Goal: Task Accomplishment & Management: Use online tool/utility

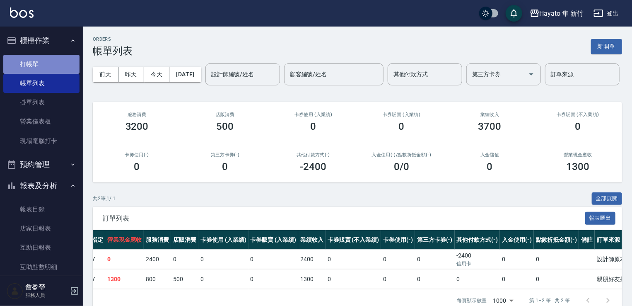
click at [48, 61] on link "打帳單" at bounding box center [41, 64] width 76 height 19
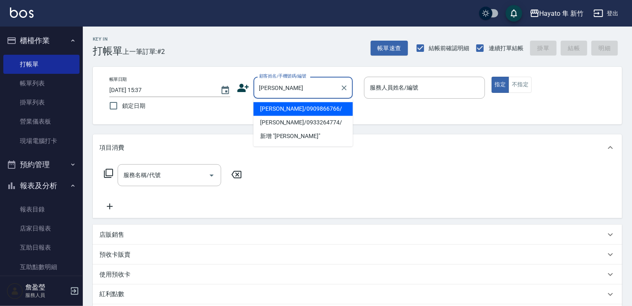
click at [320, 125] on li "[PERSON_NAME]/0933264774/" at bounding box center [303, 123] width 99 height 14
type input "[PERSON_NAME]/0933264774/"
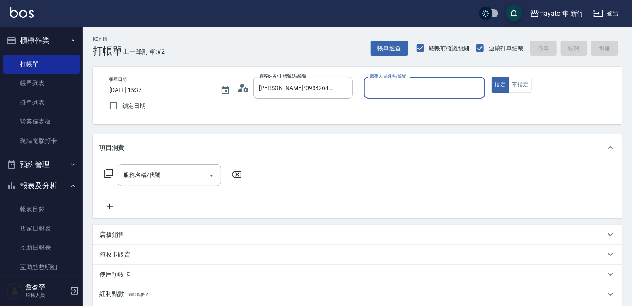
type input "En(無代號)"
click at [206, 177] on button "Open" at bounding box center [211, 175] width 13 height 13
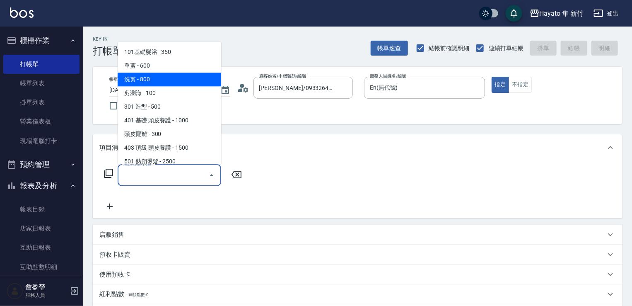
click at [166, 82] on span "洗剪 - 800" at bounding box center [170, 80] width 104 height 14
type input "洗剪(201)"
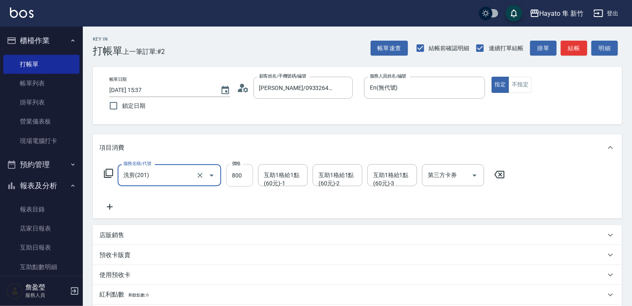
click at [252, 175] on input "800" at bounding box center [239, 175] width 27 height 22
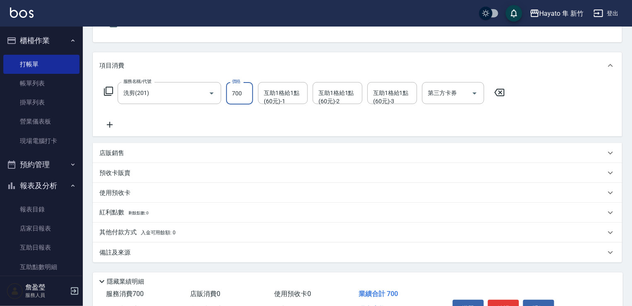
scroll to position [131, 0]
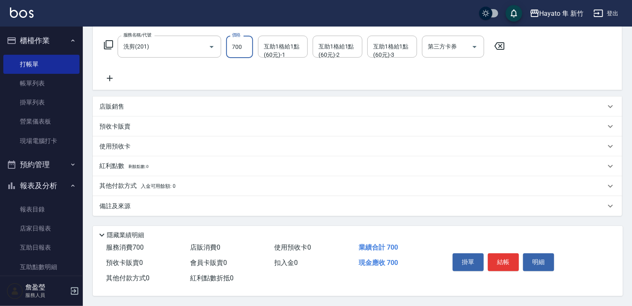
type input "700"
click at [164, 202] on div "備註及來源" at bounding box center [352, 206] width 506 height 9
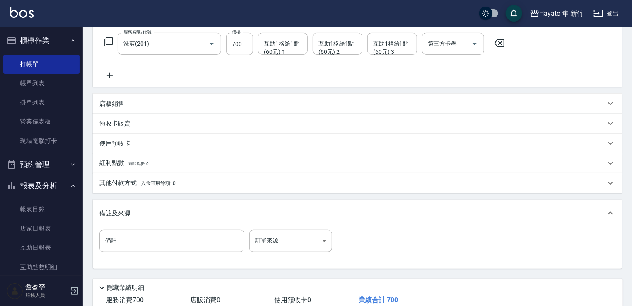
click at [309, 252] on div "備註 備註 訂單來源 ​ 訂單來源" at bounding box center [357, 246] width 516 height 32
click at [308, 248] on body "Hayato 隼 新竹 登出 櫃檯作業 打帳單 帳單列表 掛單列表 營業儀表板 現場電腦打卡 預約管理 預約管理 報表及分析 報表目錄 店家日報表 互助日報表…" at bounding box center [318, 114] width 637 height 490
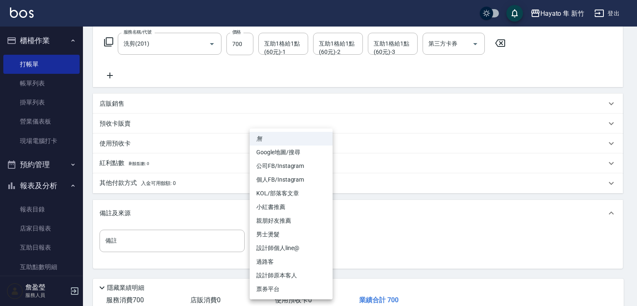
click at [292, 278] on li "設計師原本客人" at bounding box center [290, 276] width 83 height 14
type input "設計師原本客人"
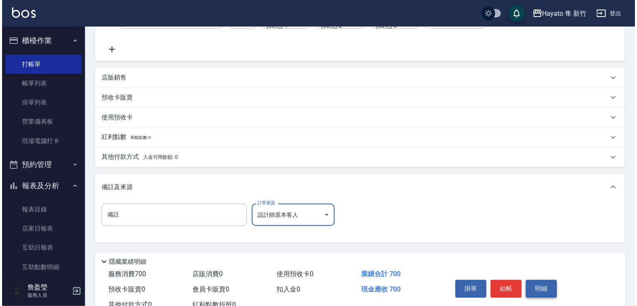
scroll to position [187, 0]
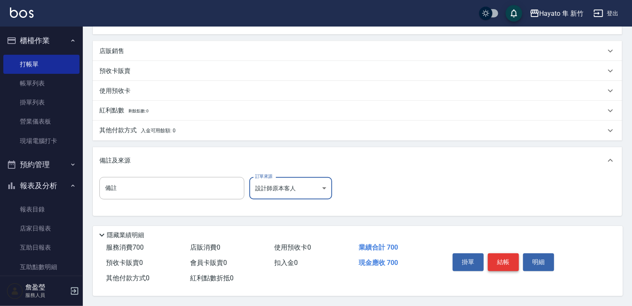
click at [511, 260] on button "結帳" at bounding box center [503, 261] width 31 height 17
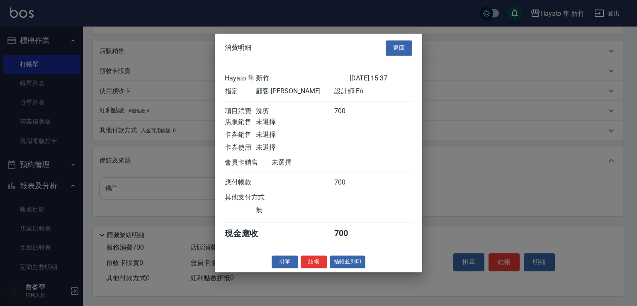
click at [308, 272] on div "消費明細 返回 Hayato 隼 新竹 [DATE] 15:37 指定 顧客: [PERSON_NAME] 設計師: En 項目消費 洗剪 700 店販銷售 …" at bounding box center [318, 153] width 207 height 238
click at [310, 266] on button "結帳" at bounding box center [313, 261] width 27 height 13
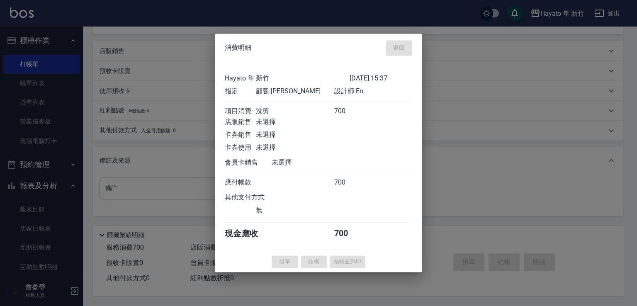
type input "[DATE] 15:38"
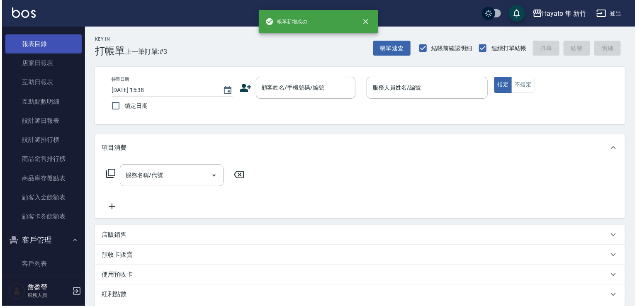
scroll to position [166, 0]
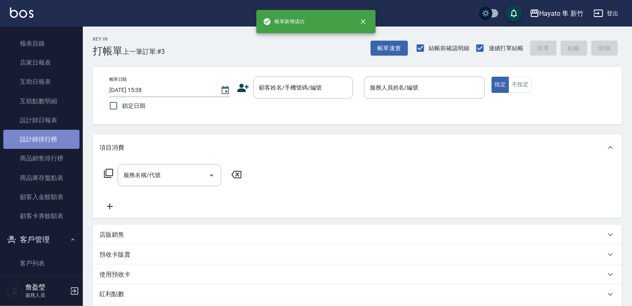
click at [48, 138] on link "設計師排行榜" at bounding box center [41, 139] width 76 height 19
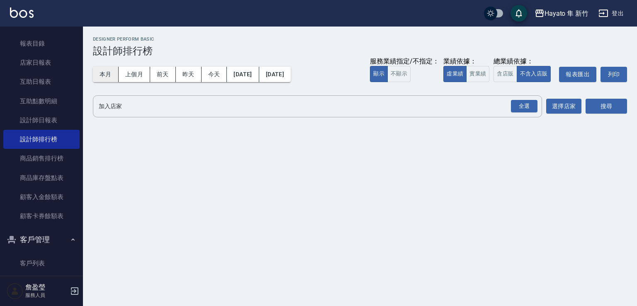
click at [107, 73] on button "本月" at bounding box center [106, 74] width 26 height 15
click at [517, 109] on div "全選" at bounding box center [524, 106] width 27 height 13
click at [605, 109] on button "搜尋" at bounding box center [605, 106] width 41 height 15
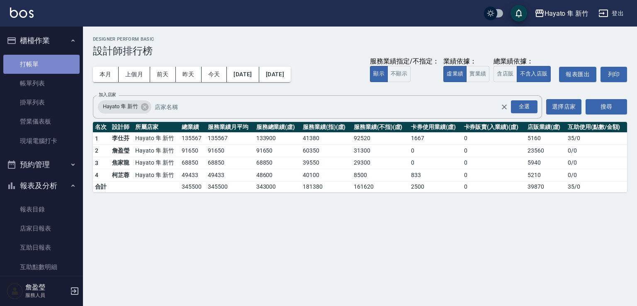
click at [44, 70] on link "打帳單" at bounding box center [41, 64] width 76 height 19
